Goal: Task Accomplishment & Management: Use online tool/utility

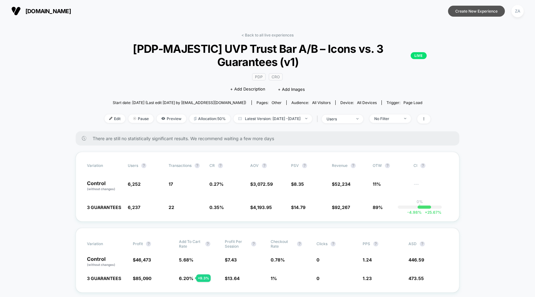
click at [470, 9] on button "Create New Experience" at bounding box center [476, 11] width 57 height 11
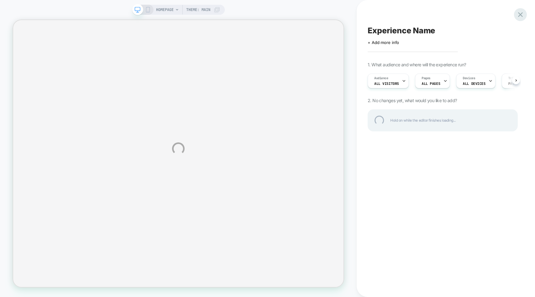
click at [521, 13] on div at bounding box center [520, 14] width 13 height 13
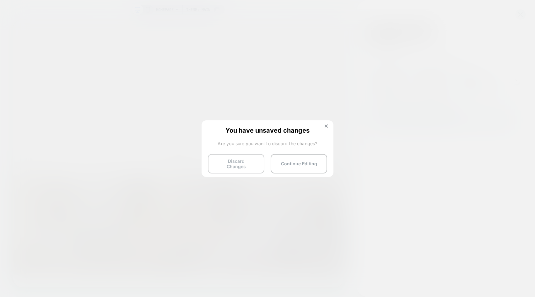
click at [240, 167] on button "Discard Changes" at bounding box center [236, 163] width 56 height 19
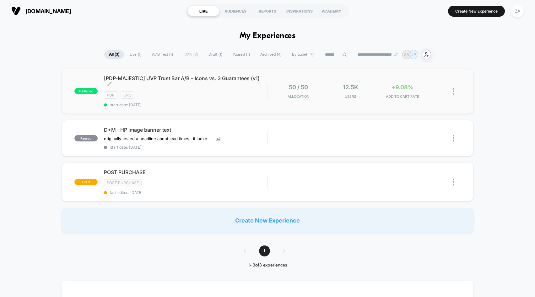
click at [163, 82] on span "[PDP-MAJESTIC] UVP Trust Bar A/B – Icons vs. 3 Guarantees (v1) Click to edit ex…" at bounding box center [185, 81] width 163 height 13
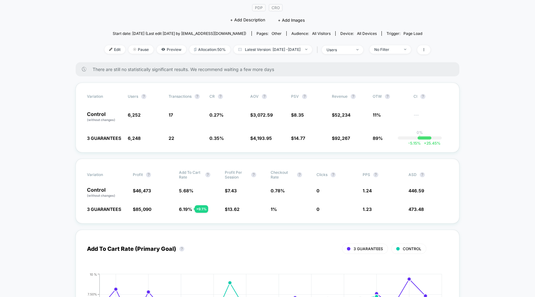
scroll to position [69, 0]
click at [363, 49] on span "users" at bounding box center [342, 49] width 41 height 8
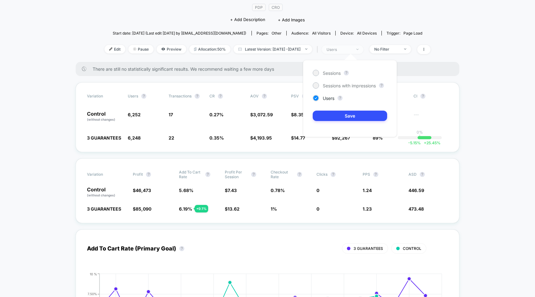
click at [357, 52] on span "users" at bounding box center [342, 49] width 41 height 8
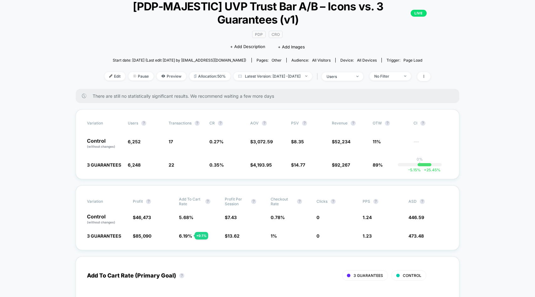
scroll to position [0, 0]
